Goal: Navigation & Orientation: Find specific page/section

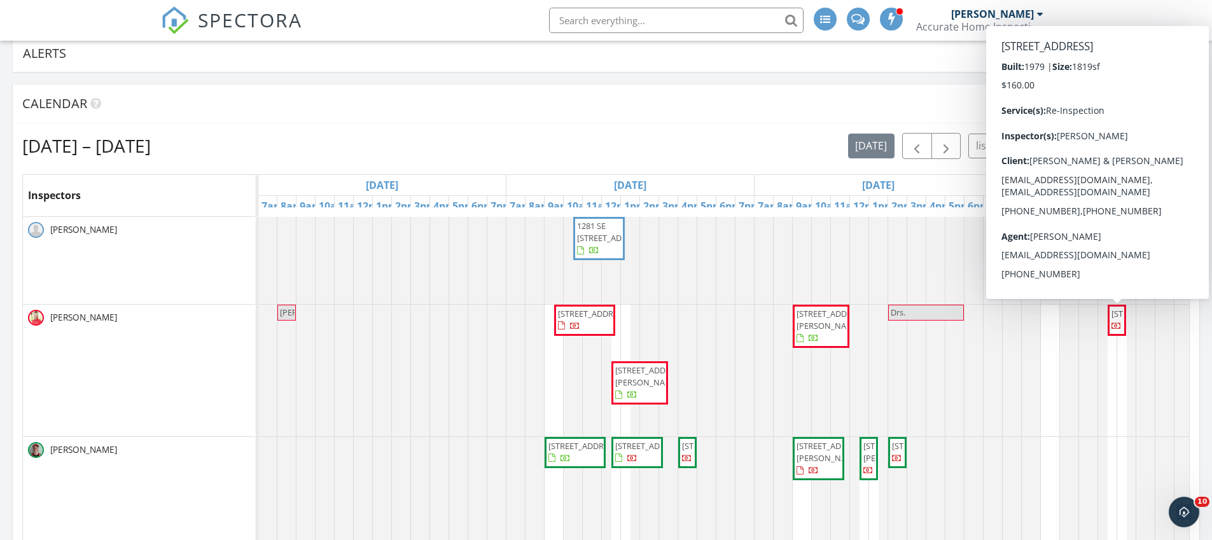
click at [752, 127] on div "Sep 28 – Oct 4, 2025 today list day week cal wk 4 wk month Inspectors Sun 9/28 …" at bounding box center [606, 412] width 1186 height 578
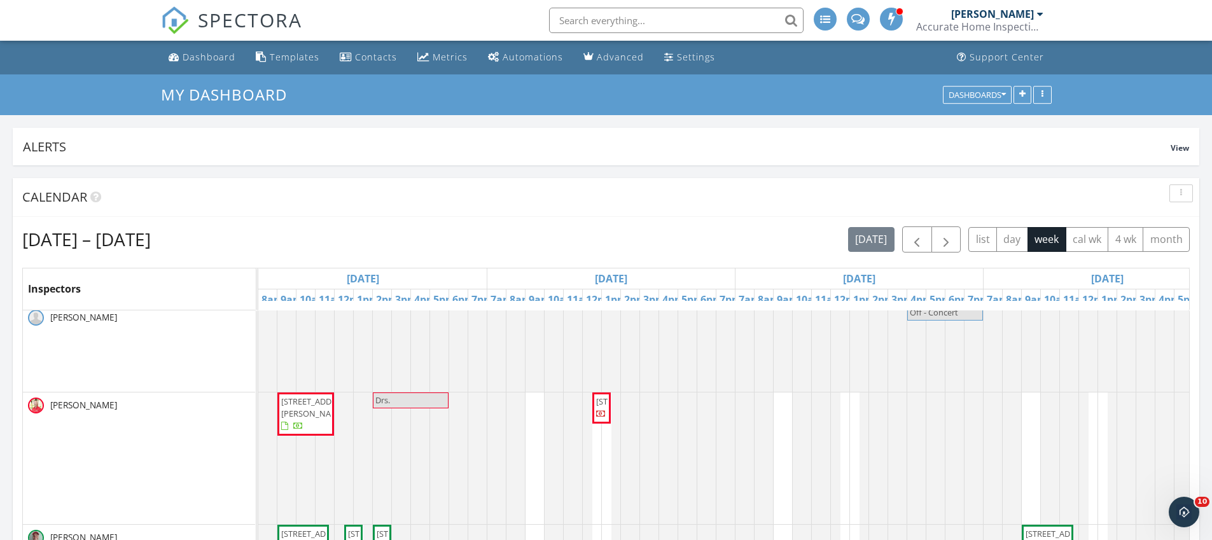
scroll to position [8, 515]
click at [204, 106] on div "My Dashboard Dashboards" at bounding box center [606, 94] width 1212 height 41
click at [174, 22] on img at bounding box center [175, 20] width 28 height 28
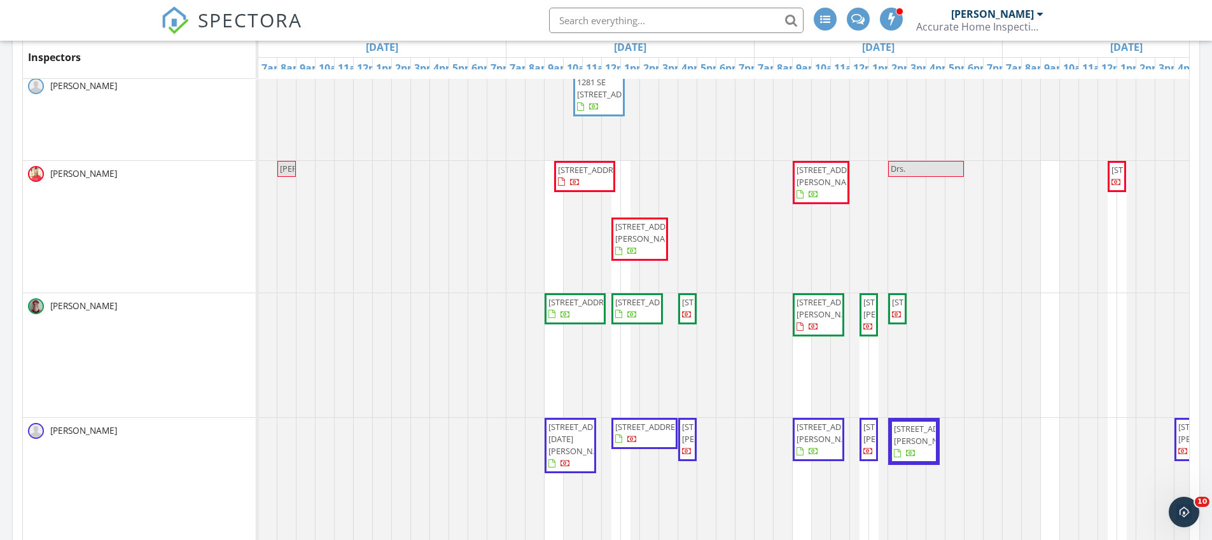
scroll to position [15, 0]
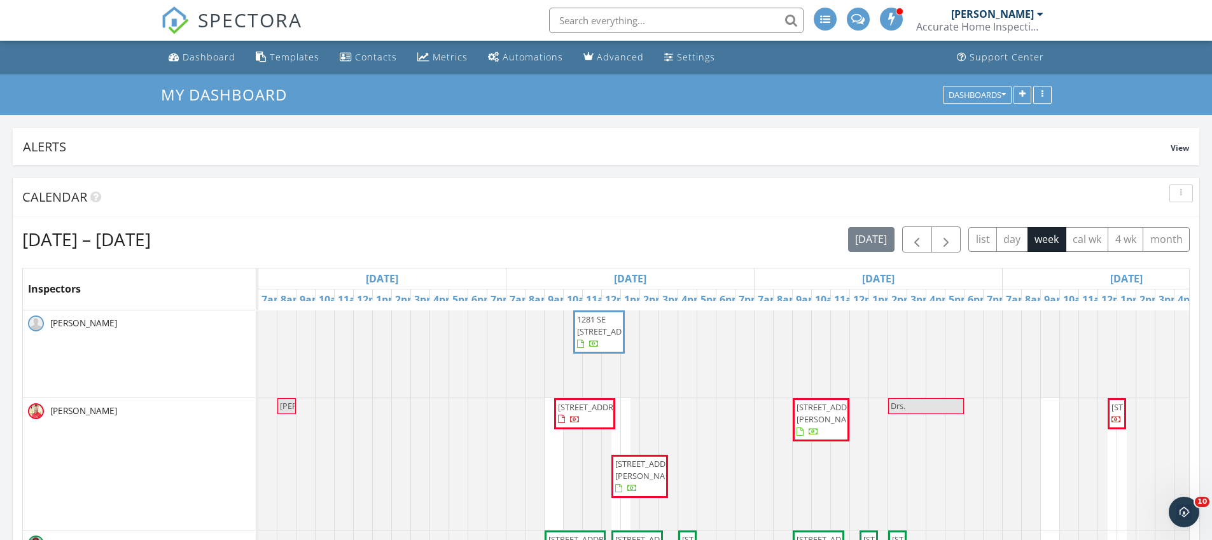
scroll to position [1209, 1231]
